Goal: Use online tool/utility

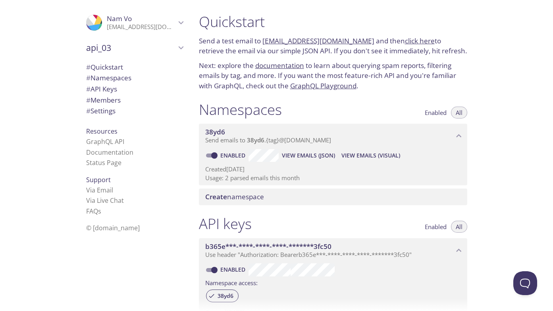
scroll to position [13, 0]
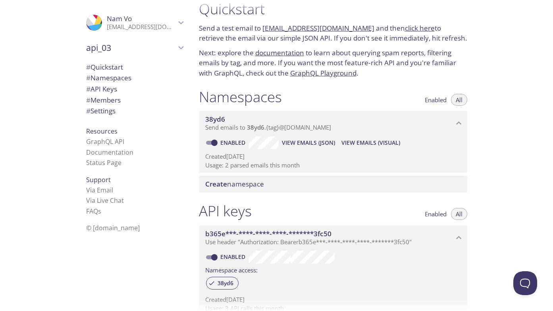
click at [123, 46] on span "api_03" at bounding box center [131, 47] width 90 height 11
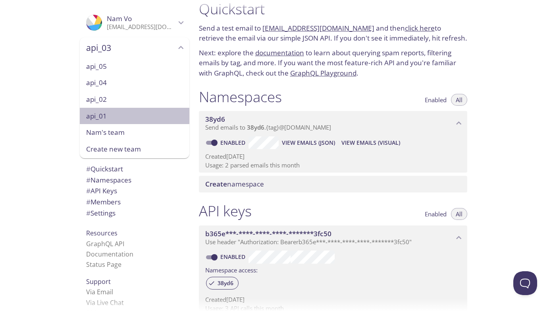
click at [120, 120] on span "api_01" at bounding box center [134, 116] width 97 height 10
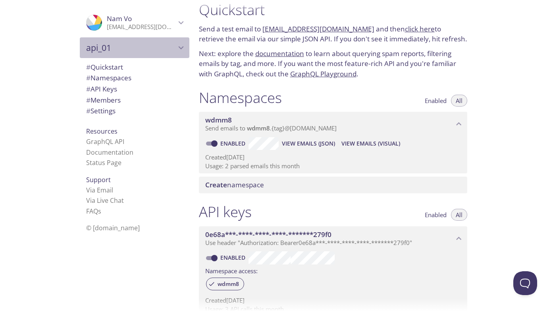
click at [150, 40] on div "api_01" at bounding box center [135, 47] width 110 height 21
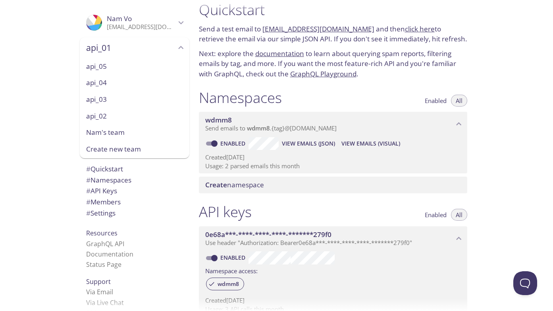
click at [112, 112] on span "api_02" at bounding box center [134, 116] width 97 height 10
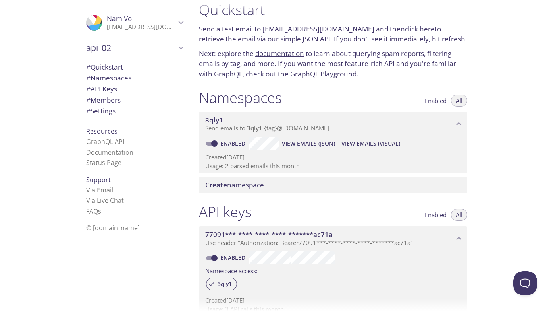
scroll to position [13, 0]
click at [159, 47] on span "api_02" at bounding box center [131, 47] width 90 height 11
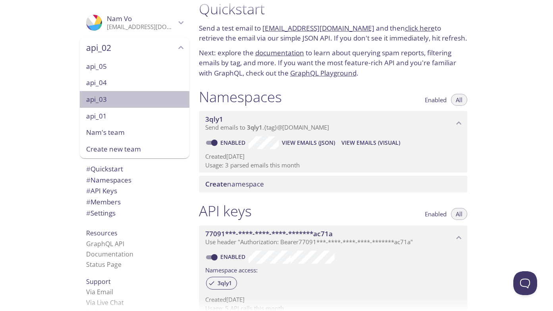
click at [124, 101] on span "api_03" at bounding box center [134, 99] width 97 height 10
type input "api_03"
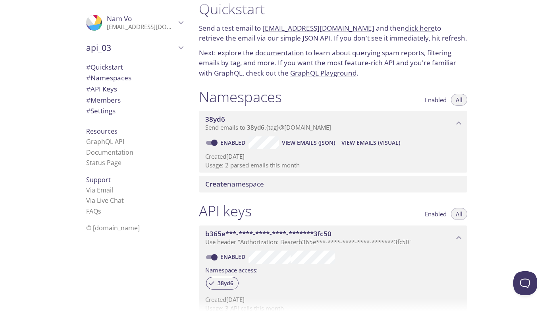
drag, startPoint x: 361, startPoint y: 27, endPoint x: 264, endPoint y: 30, distance: 97.4
click at [264, 30] on p "Send a test email to [EMAIL_ADDRESS][DOMAIN_NAME] and then click here to retrie…" at bounding box center [333, 33] width 269 height 20
copy link "[EMAIL_ADDRESS][DOMAIN_NAME]"
